Goal: Information Seeking & Learning: Learn about a topic

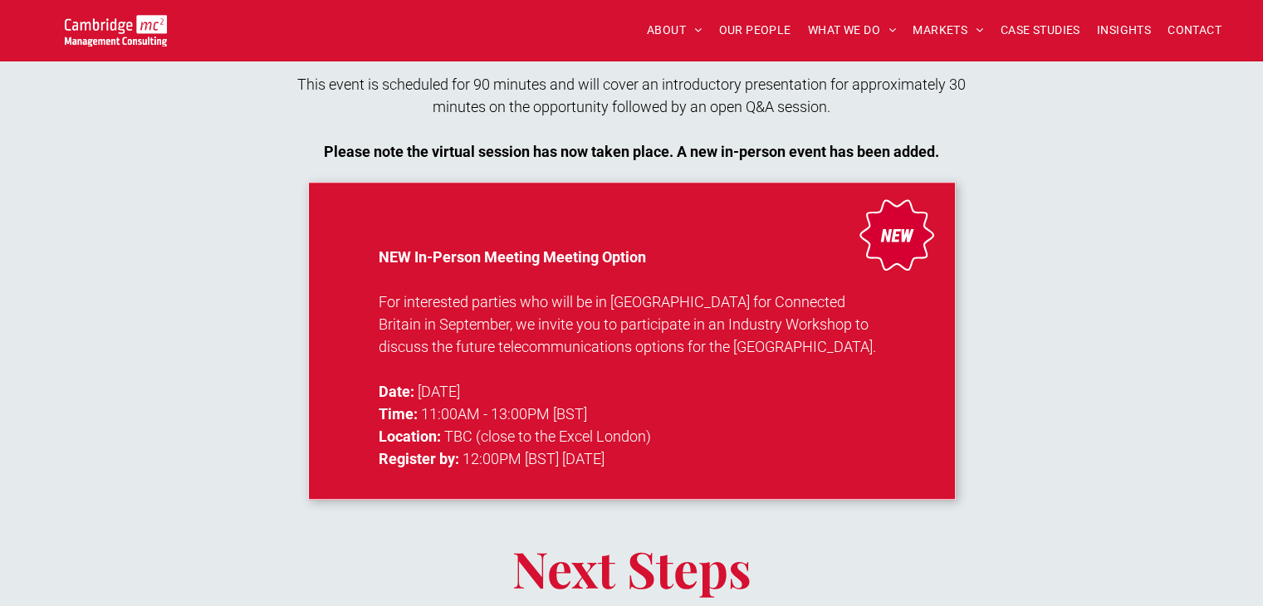
scroll to position [1329, 0]
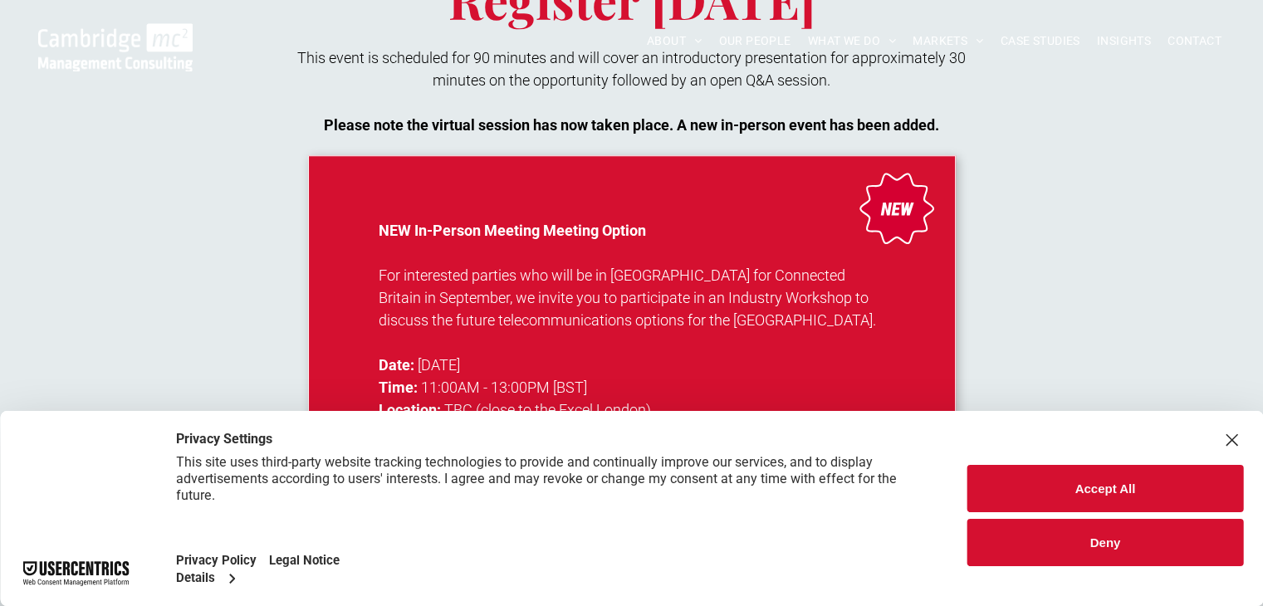
click at [1079, 485] on button "Accept All" at bounding box center [1105, 488] width 276 height 47
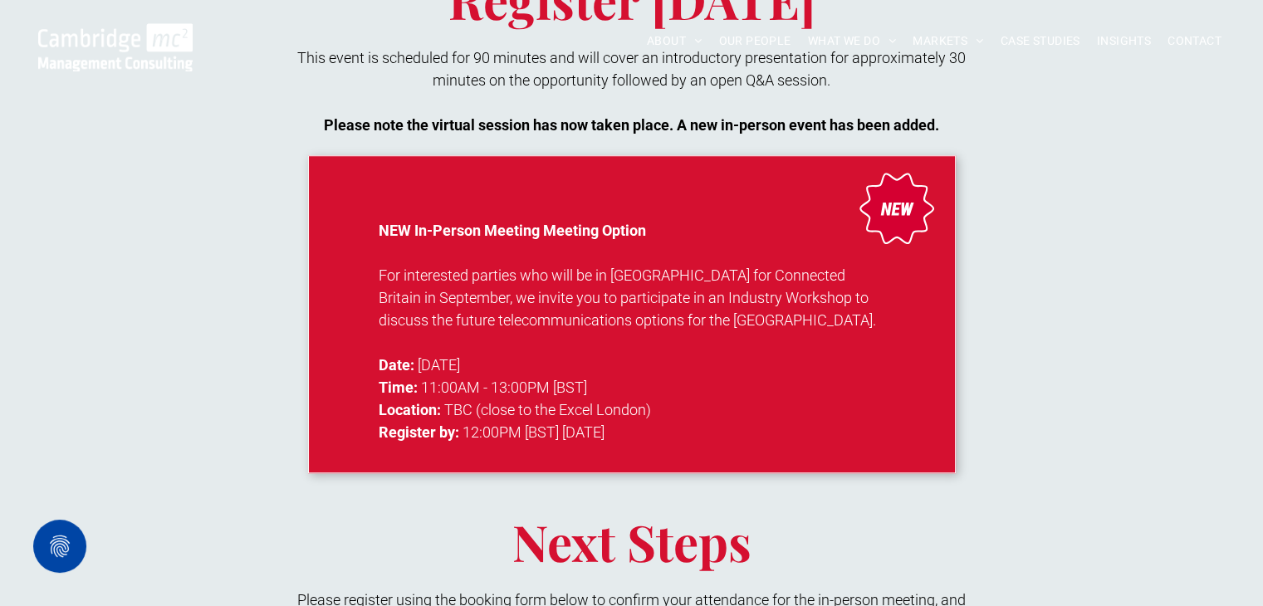
drag, startPoint x: 380, startPoint y: 267, endPoint x: 722, endPoint y: 428, distance: 377.0
click at [722, 428] on div "NEW In-Person Meeting Meeting Option For interested parties who will be in [GEO…" at bounding box center [632, 331] width 507 height 224
copy div "For interested parties who will be in [GEOGRAPHIC_DATA] for Connected Britain i…"
